Goal: Find specific page/section: Find specific page/section

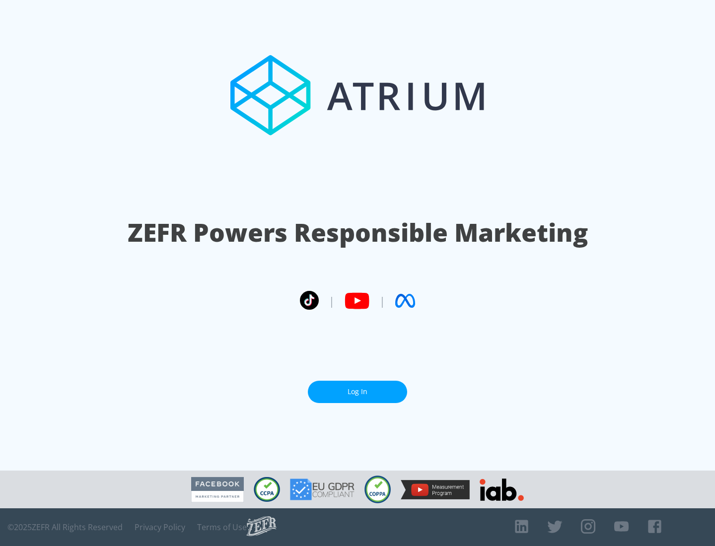
click at [357, 392] on link "Log In" at bounding box center [357, 392] width 99 height 22
